Goal: Information Seeking & Learning: Find specific fact

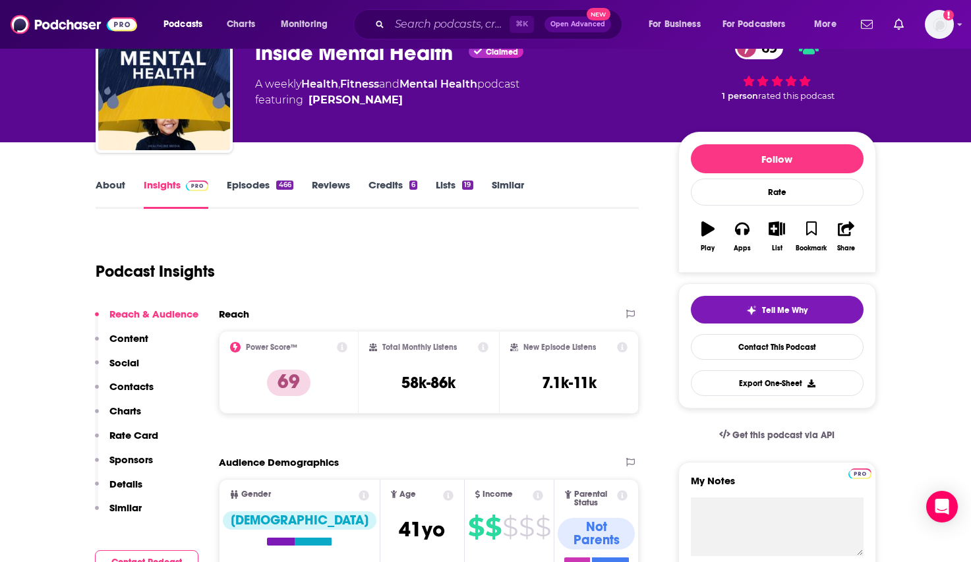
scroll to position [138, 0]
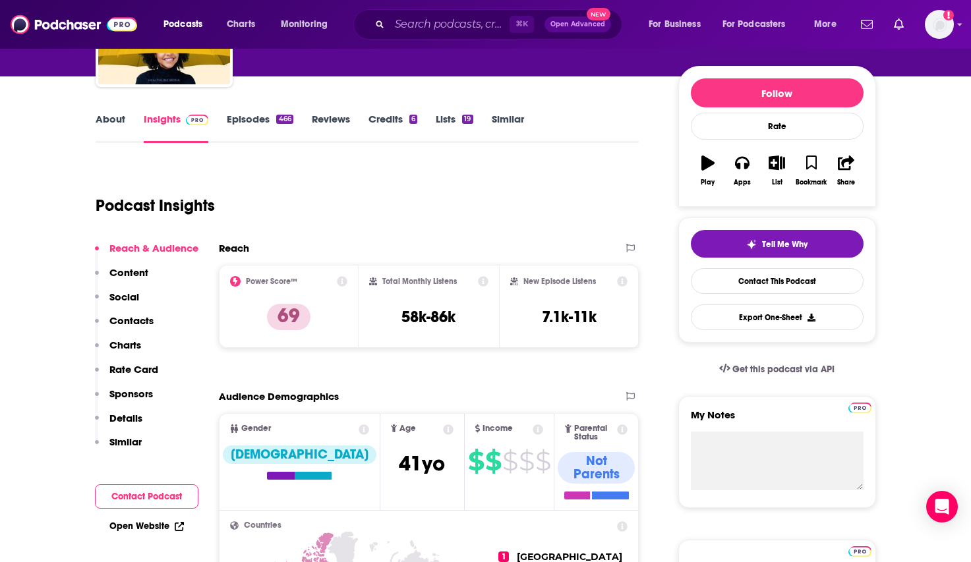
click at [113, 119] on link "About" at bounding box center [111, 128] width 30 height 30
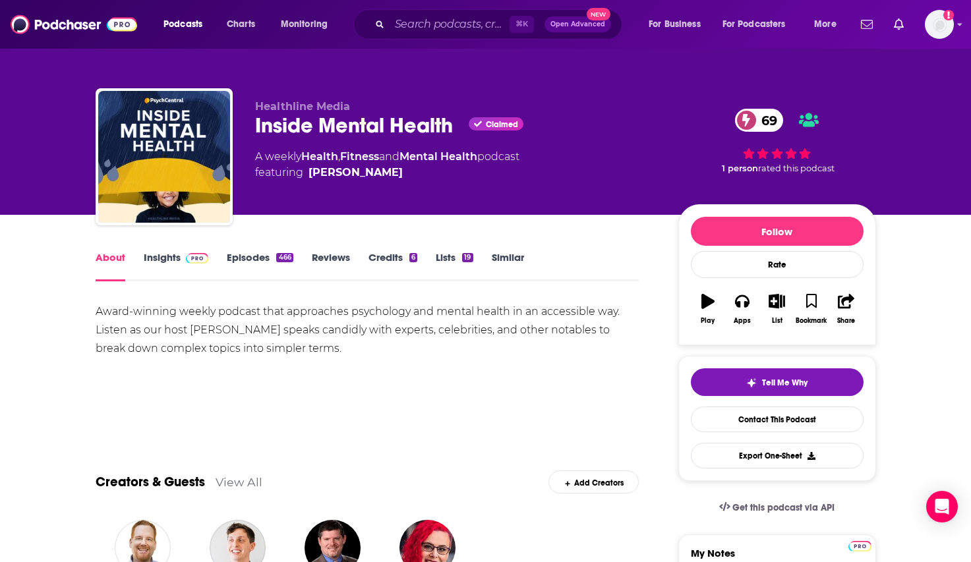
scroll to position [27, 0]
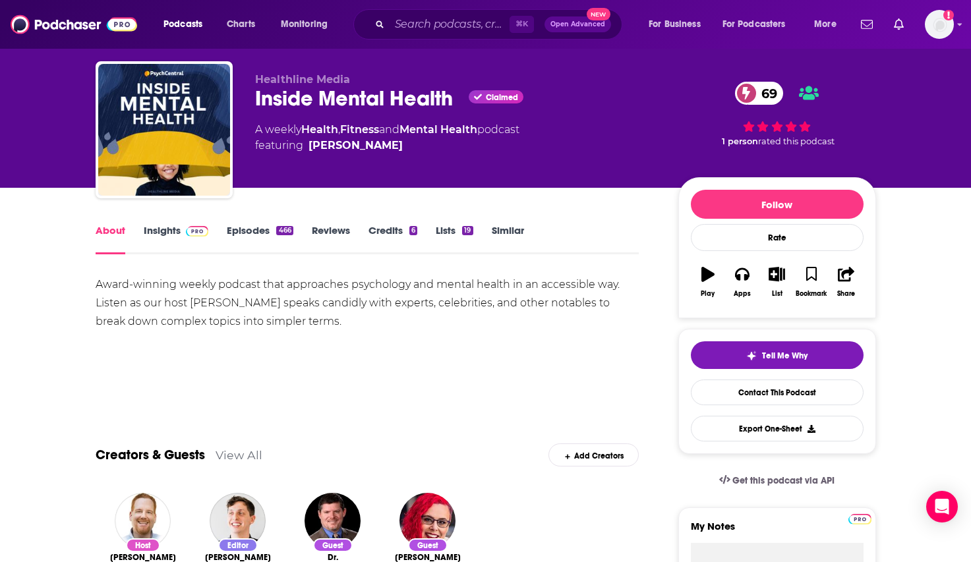
click at [181, 226] on span at bounding box center [195, 230] width 28 height 13
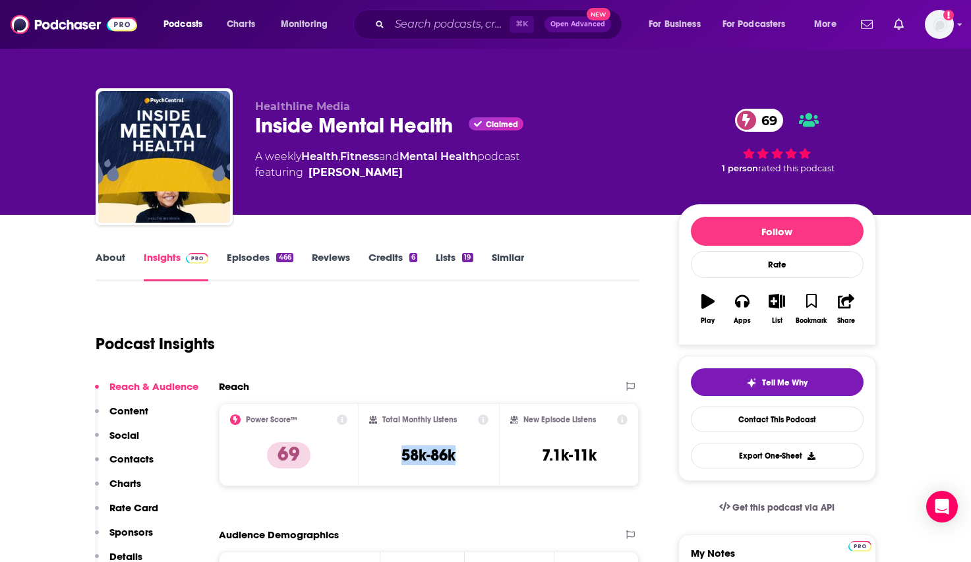
drag, startPoint x: 404, startPoint y: 451, endPoint x: 467, endPoint y: 451, distance: 63.3
click at [467, 451] on div "Total Monthly Listens 58k-86k" at bounding box center [428, 445] width 119 height 61
copy h3 "58k-86k"
